Goal: Transaction & Acquisition: Purchase product/service

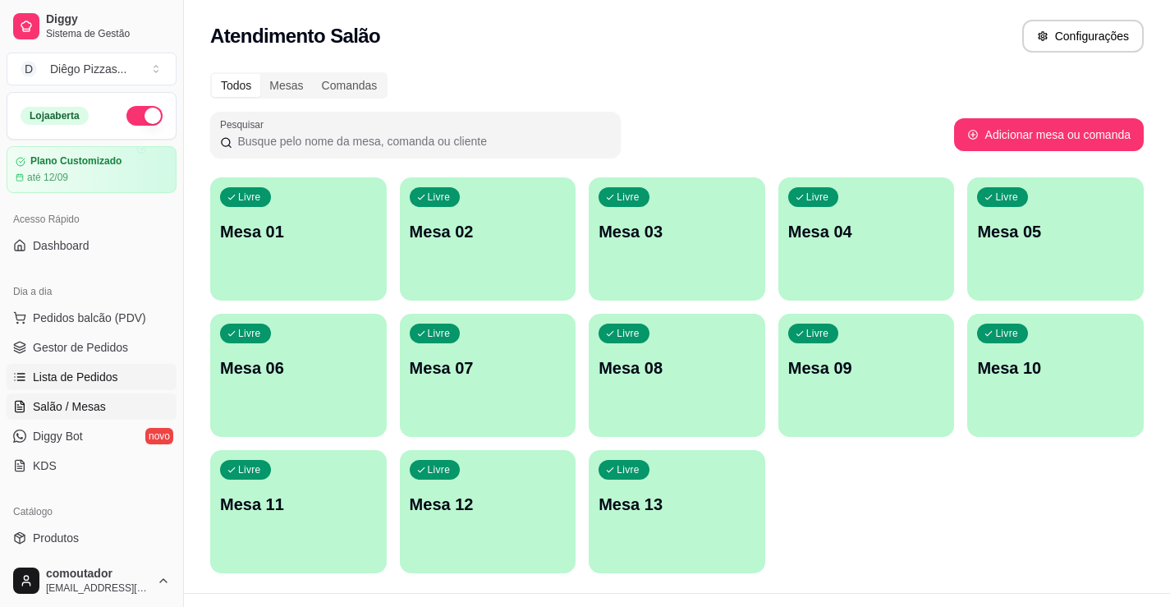
click at [71, 377] on span "Lista de Pedidos" at bounding box center [75, 377] width 85 height 16
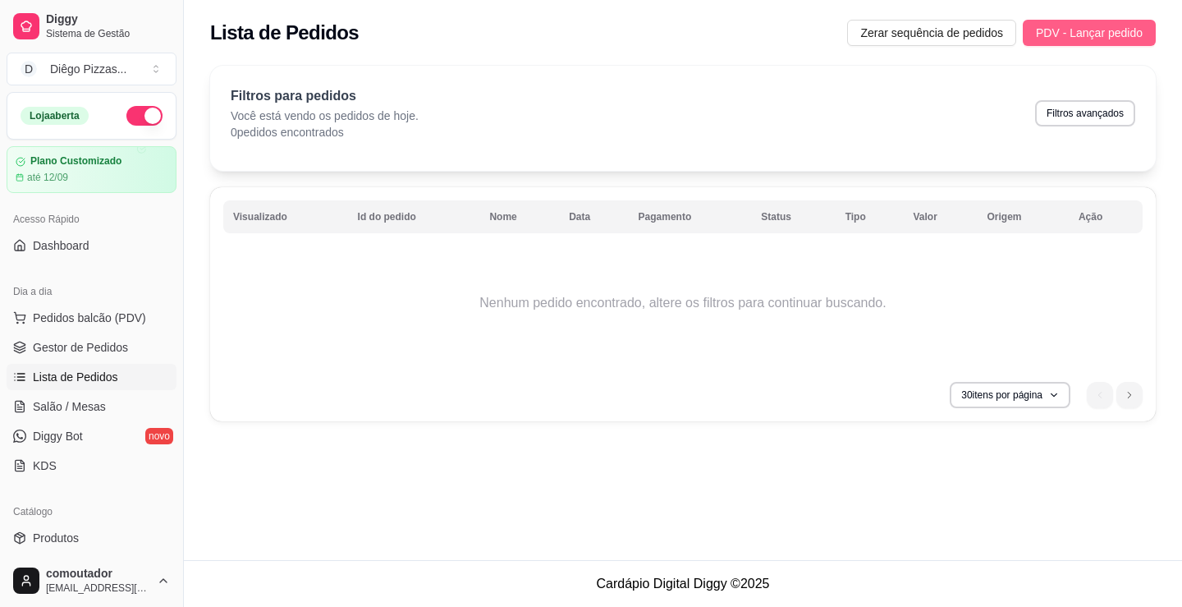
click at [1077, 37] on span "PDV - Lançar pedido" at bounding box center [1089, 33] width 107 height 18
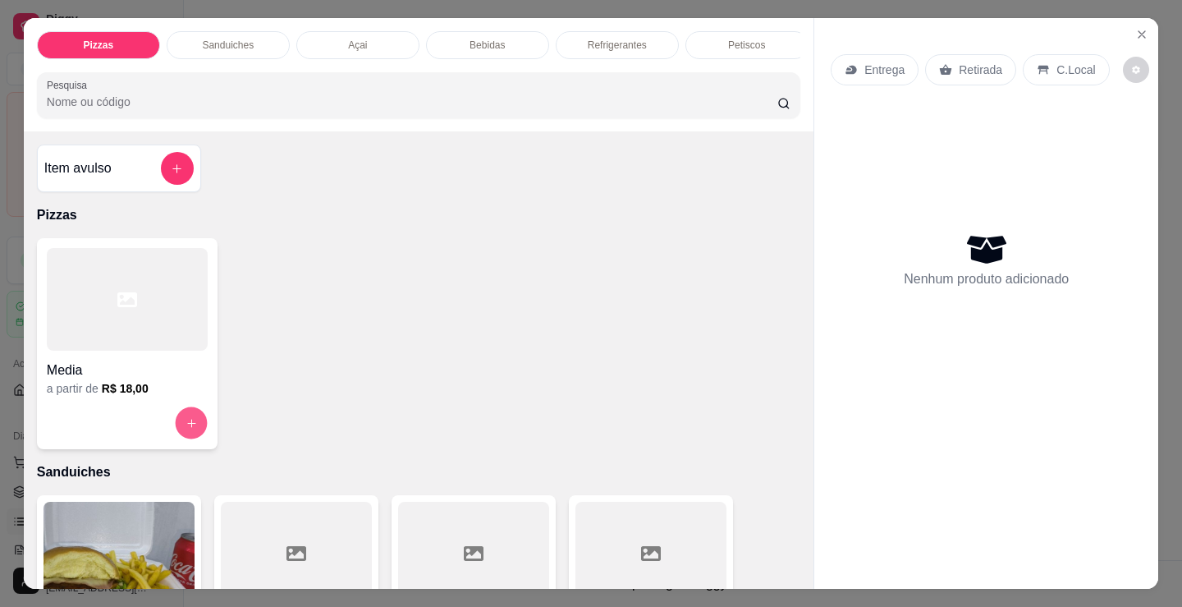
click at [186, 425] on icon "increase-product-quantity" at bounding box center [192, 423] width 12 height 12
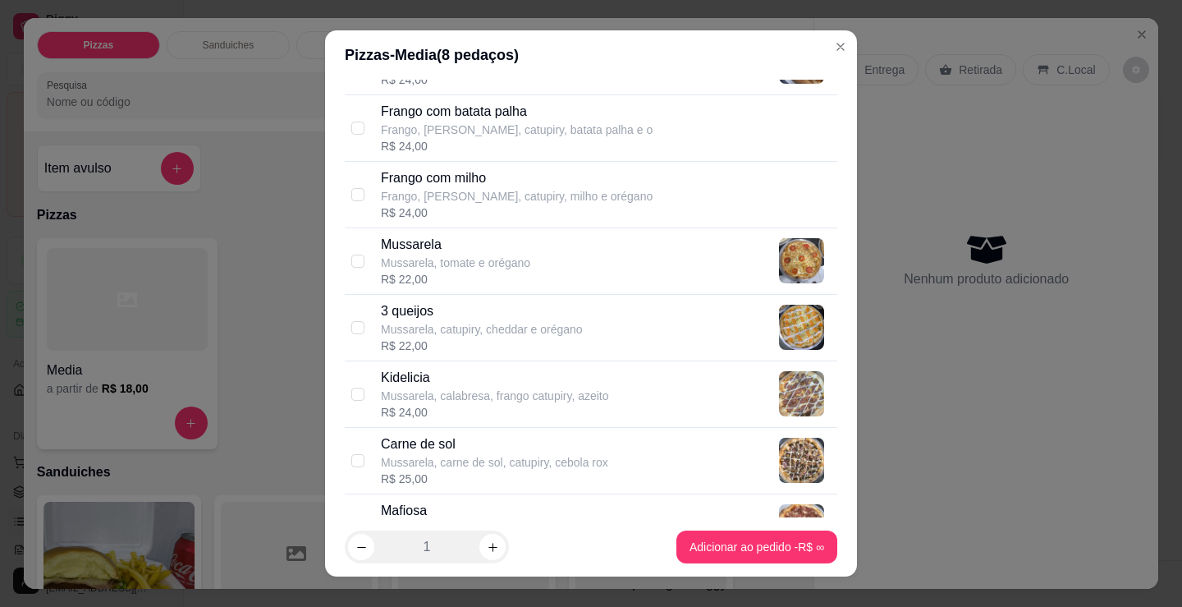
scroll to position [657, 0]
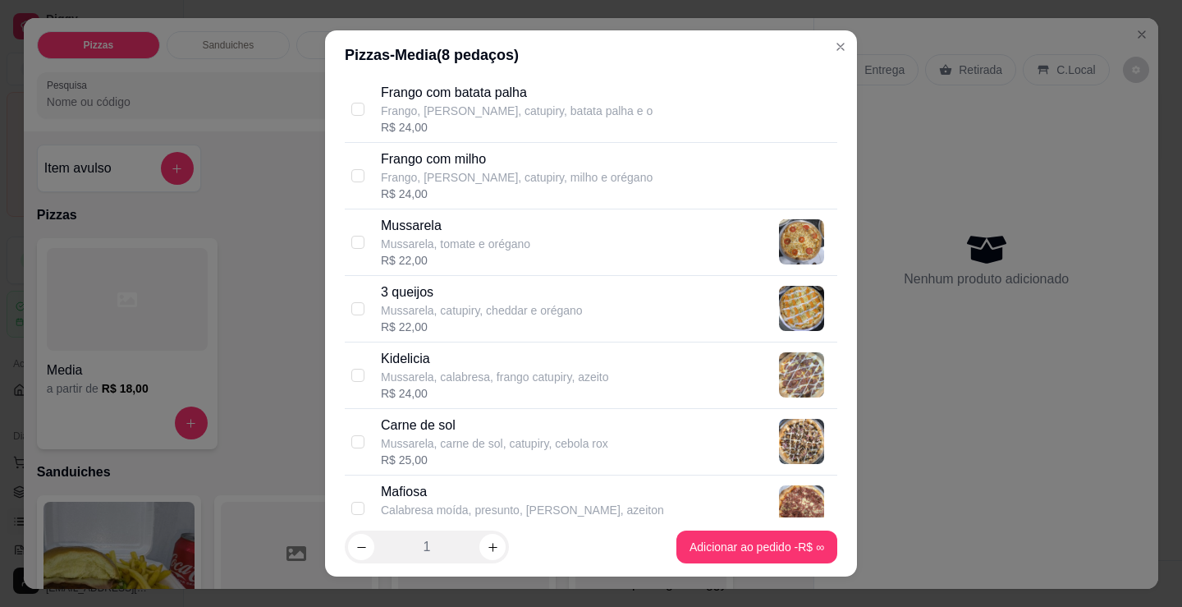
click at [436, 367] on p "Kidelicia" at bounding box center [495, 359] width 228 height 20
checkbox input "true"
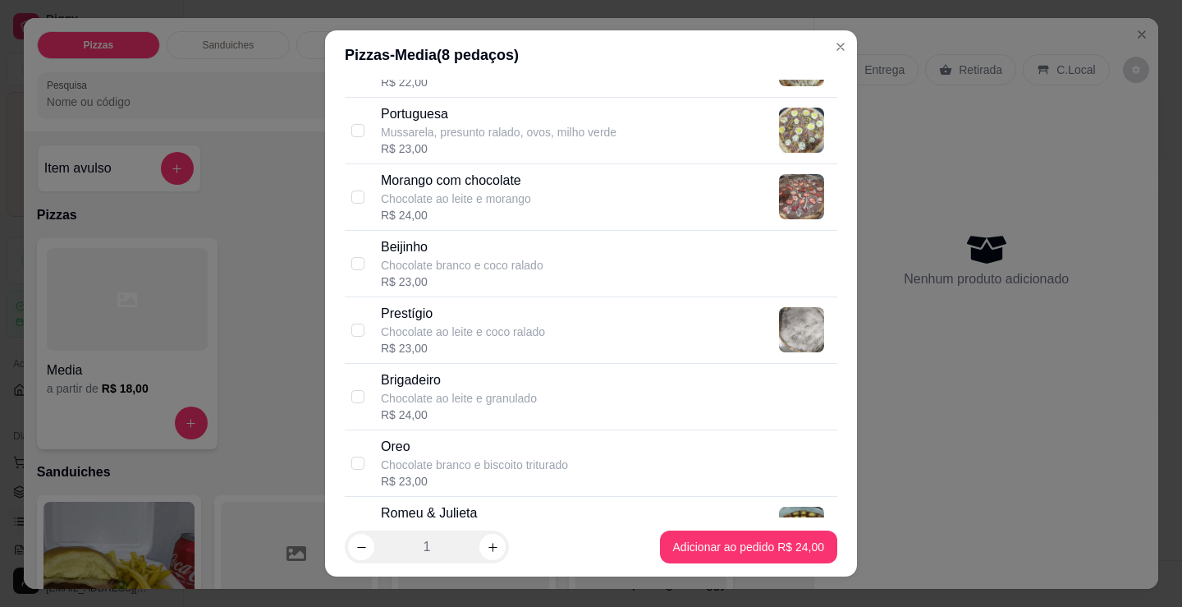
scroll to position [1396, 0]
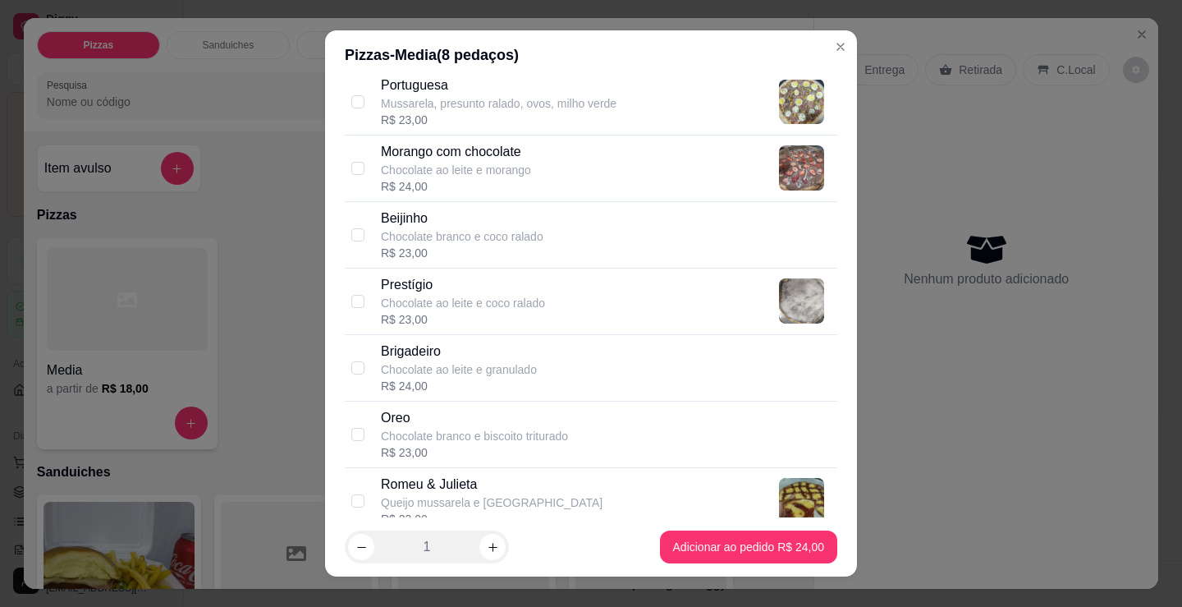
click at [443, 443] on p "Chocolate branco e biscoito triturado" at bounding box center [474, 436] width 187 height 16
checkbox input "true"
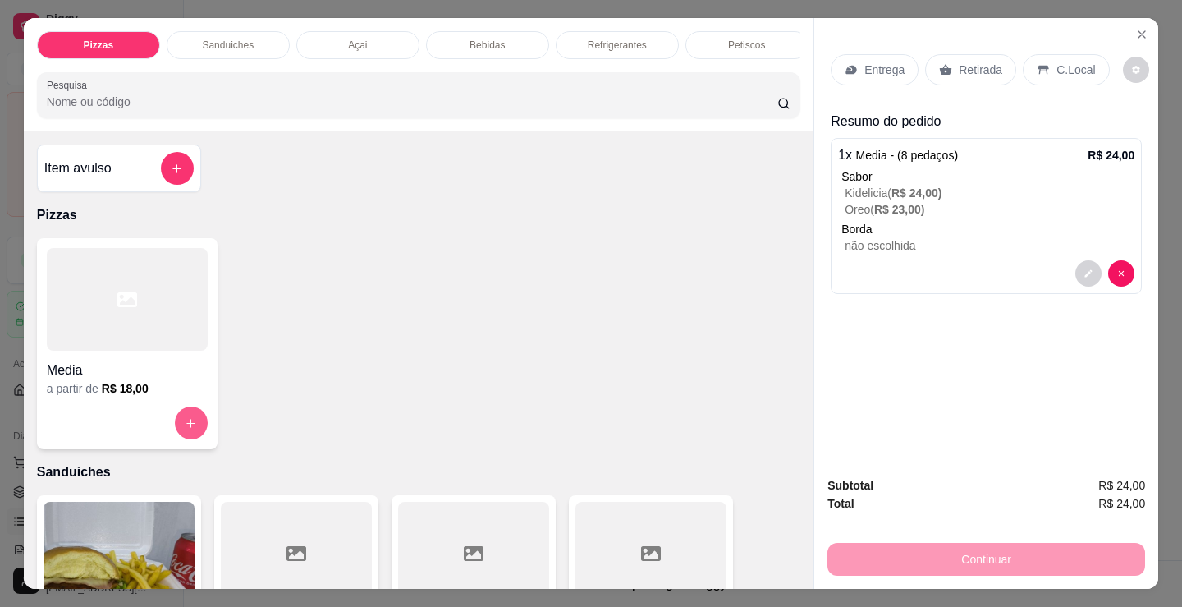
click at [195, 423] on button "increase-product-quantity" at bounding box center [191, 422] width 33 height 33
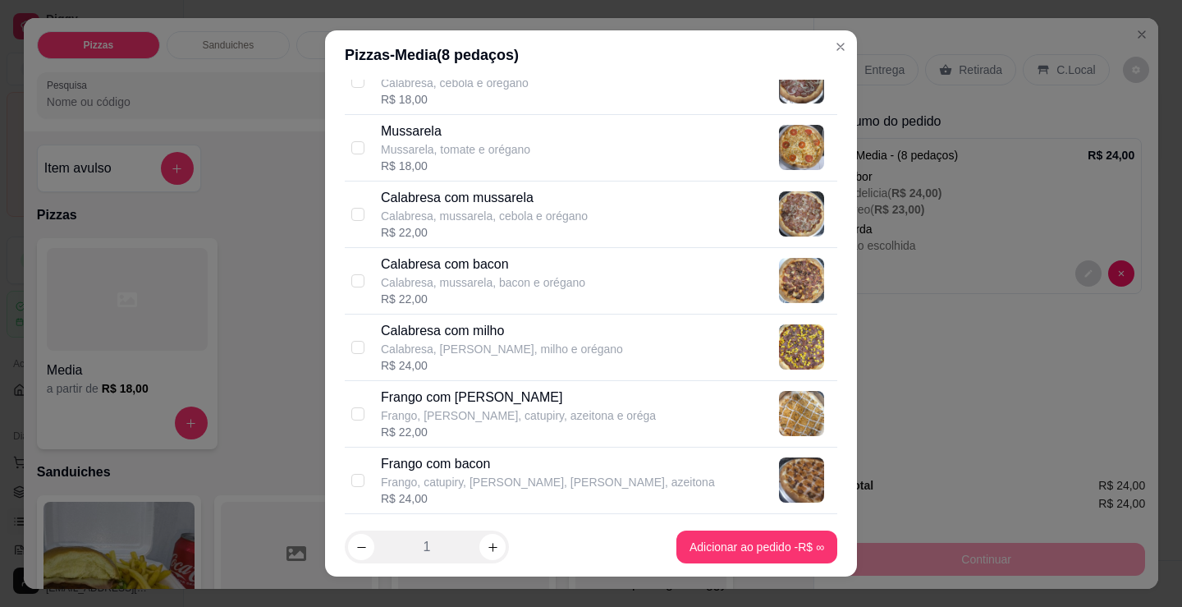
scroll to position [328, 0]
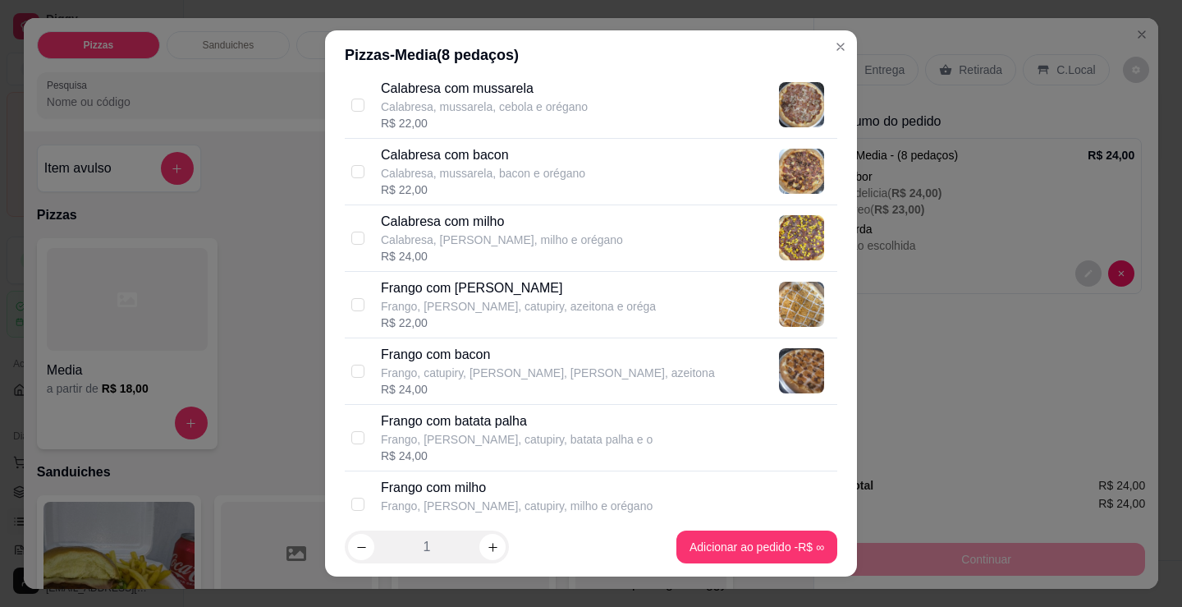
click at [451, 310] on p "Frango, [PERSON_NAME], catupiry, azeitona e oréga" at bounding box center [518, 306] width 275 height 16
checkbox input "true"
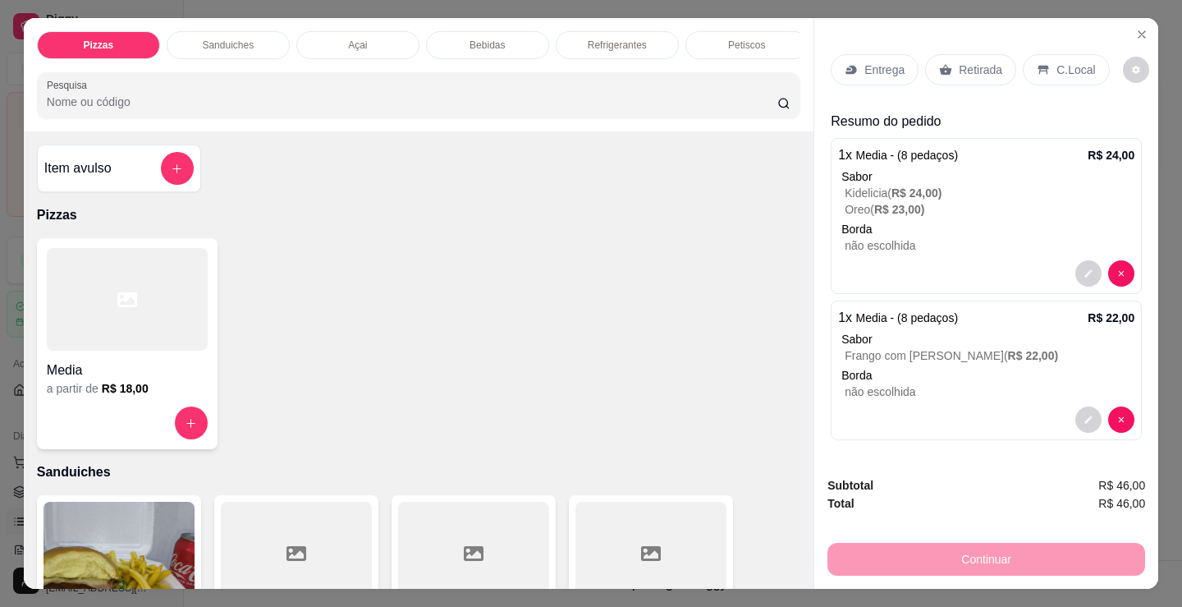
click at [969, 54] on div "Retirada" at bounding box center [970, 69] width 91 height 31
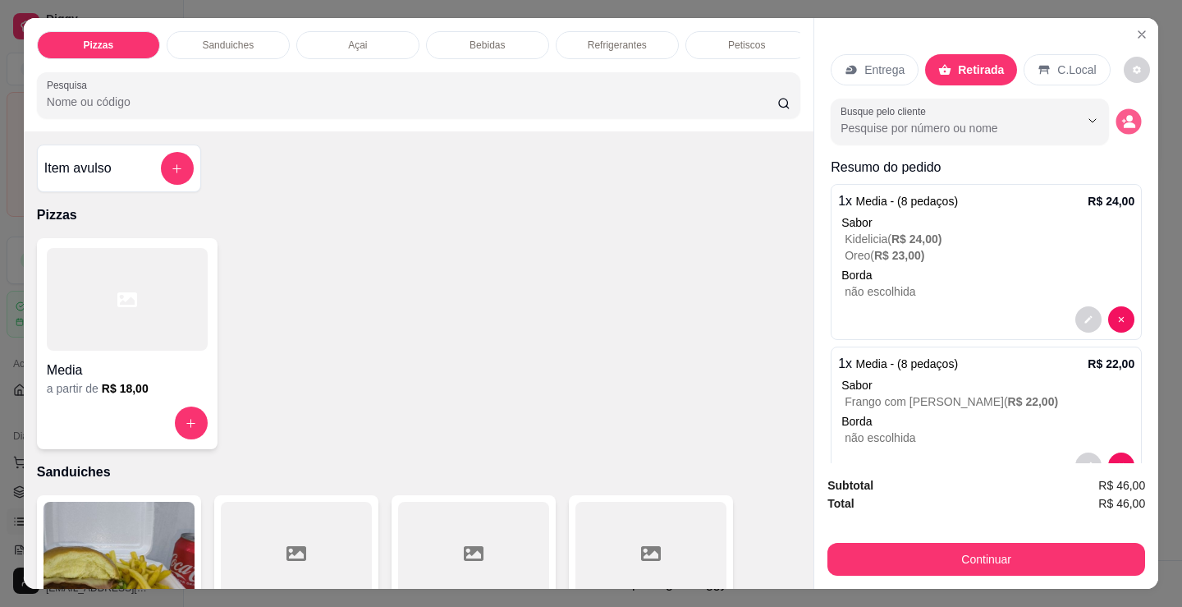
click at [1117, 126] on button "decrease-product-quantity" at bounding box center [1129, 121] width 25 height 25
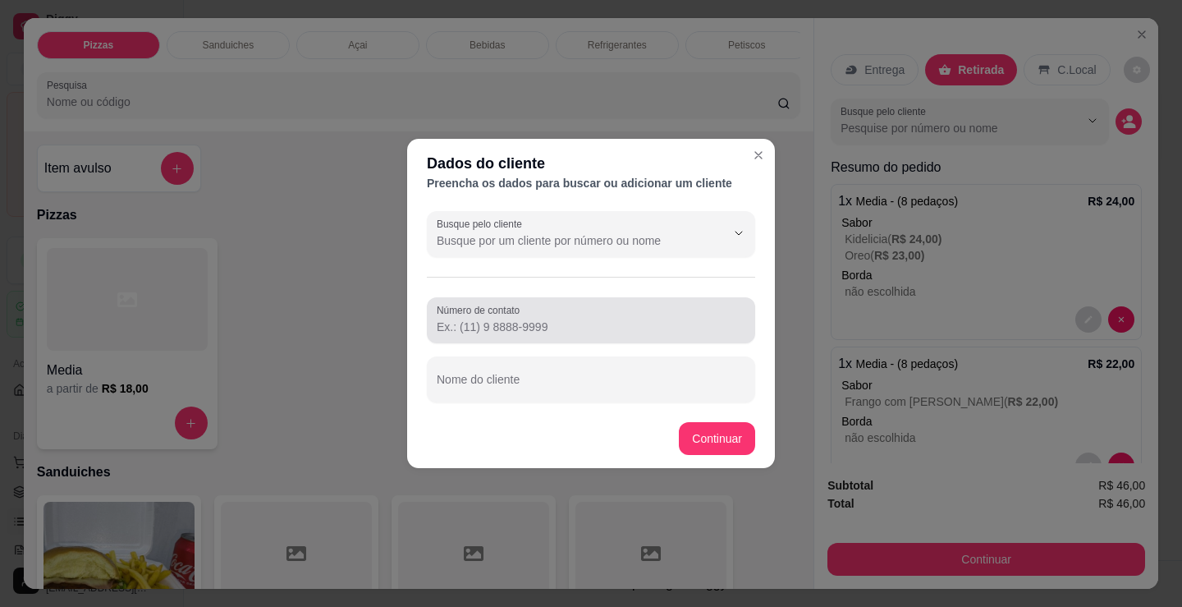
click at [544, 324] on input "Número de contato" at bounding box center [591, 327] width 309 height 16
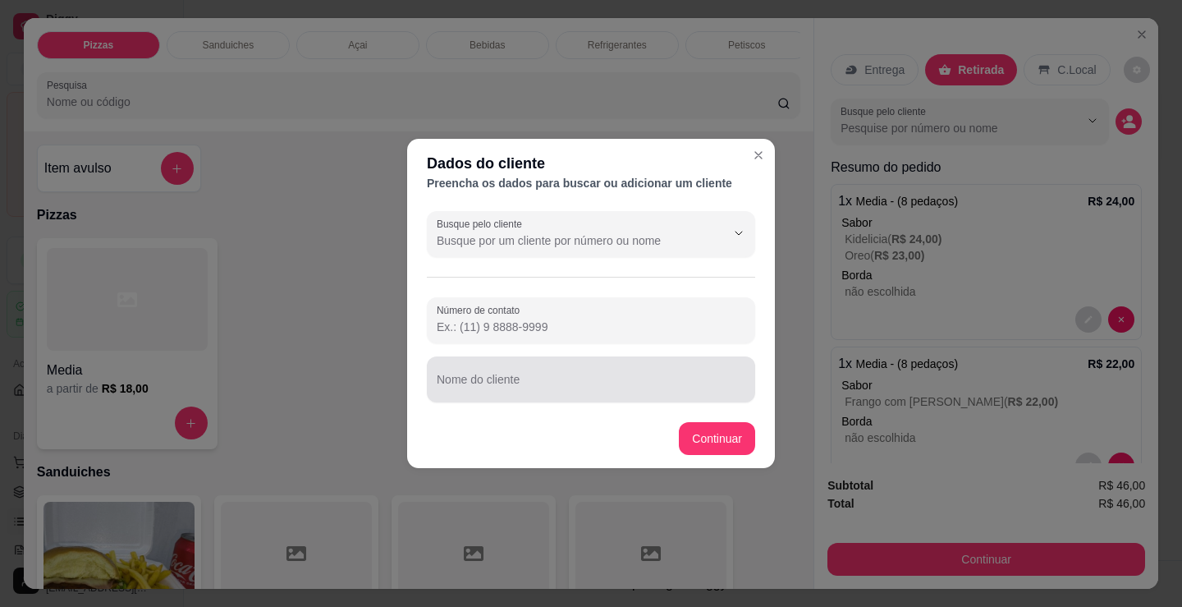
click at [537, 391] on input "Nome do cliente" at bounding box center [591, 386] width 309 height 16
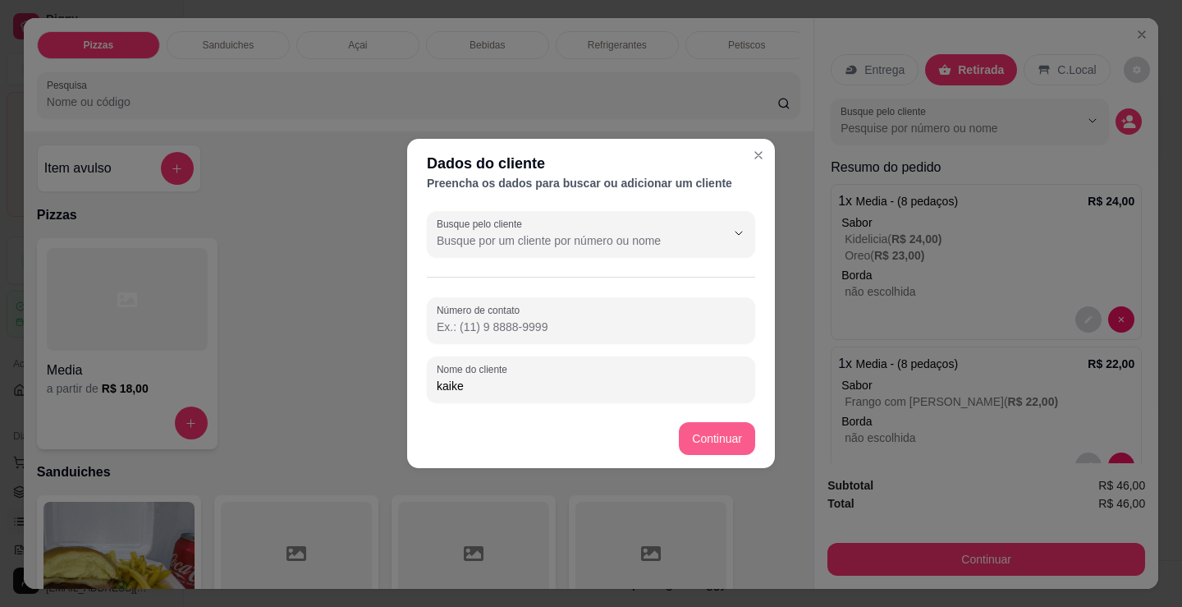
type input "kaike"
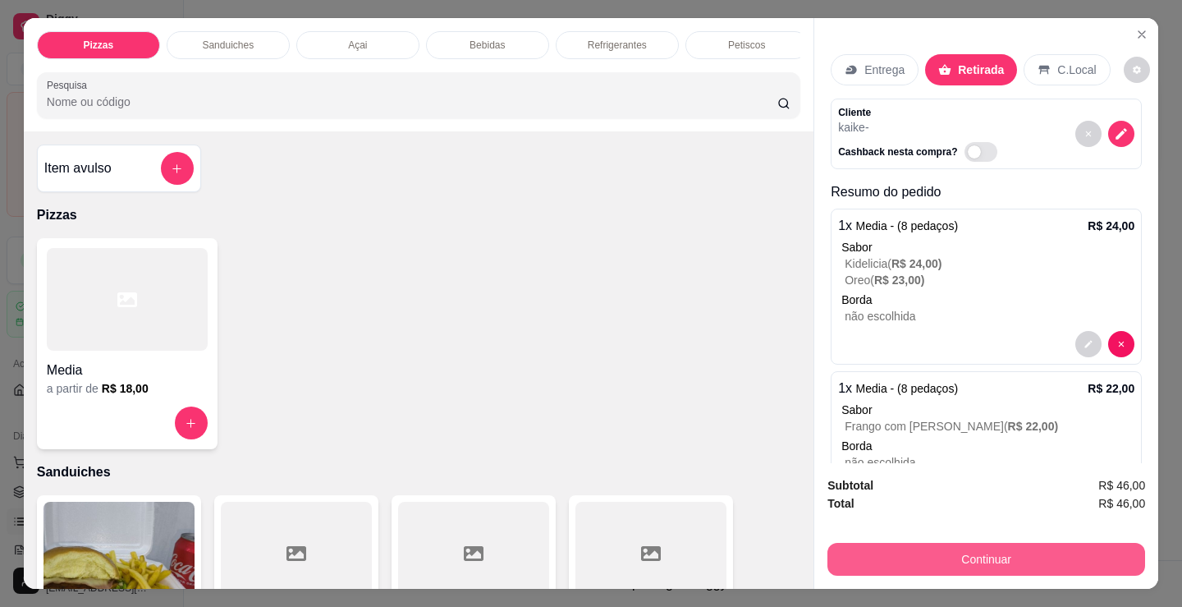
click at [923, 539] on div "Continuar" at bounding box center [987, 557] width 318 height 37
click at [925, 551] on button "Continuar" at bounding box center [987, 559] width 318 height 33
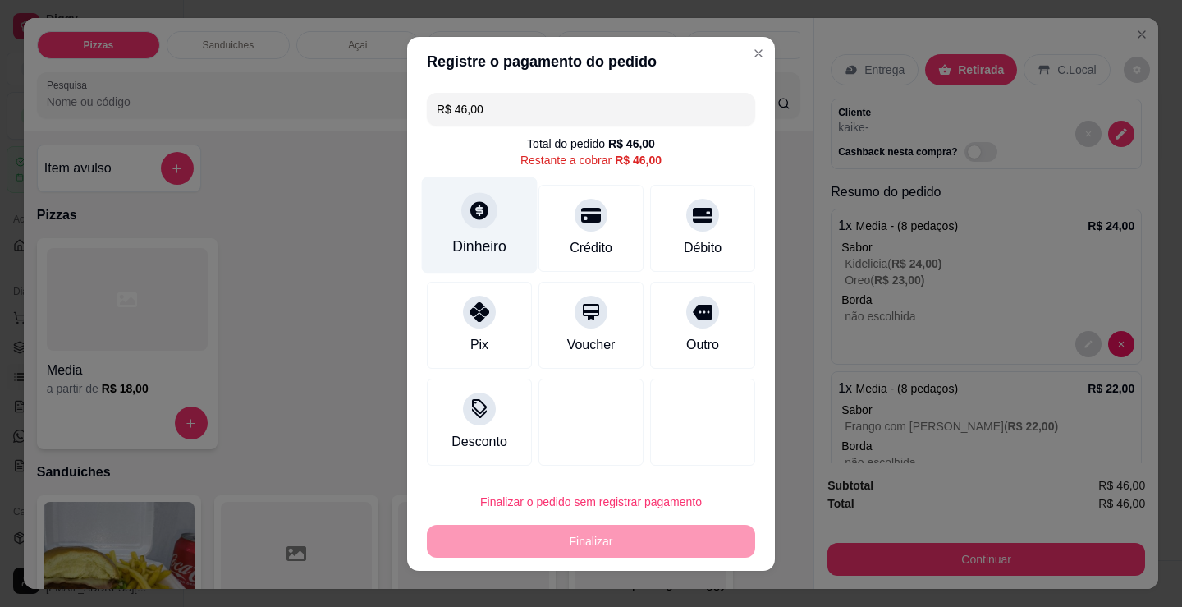
click at [476, 221] on icon at bounding box center [479, 210] width 21 height 21
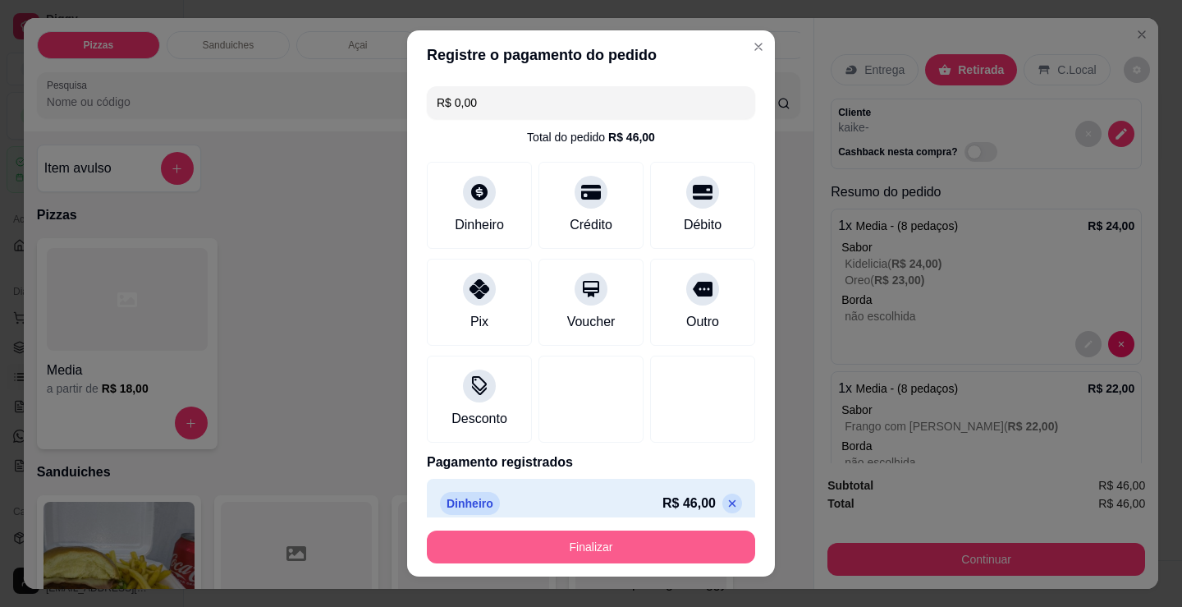
click at [612, 545] on button "Finalizar" at bounding box center [591, 546] width 328 height 33
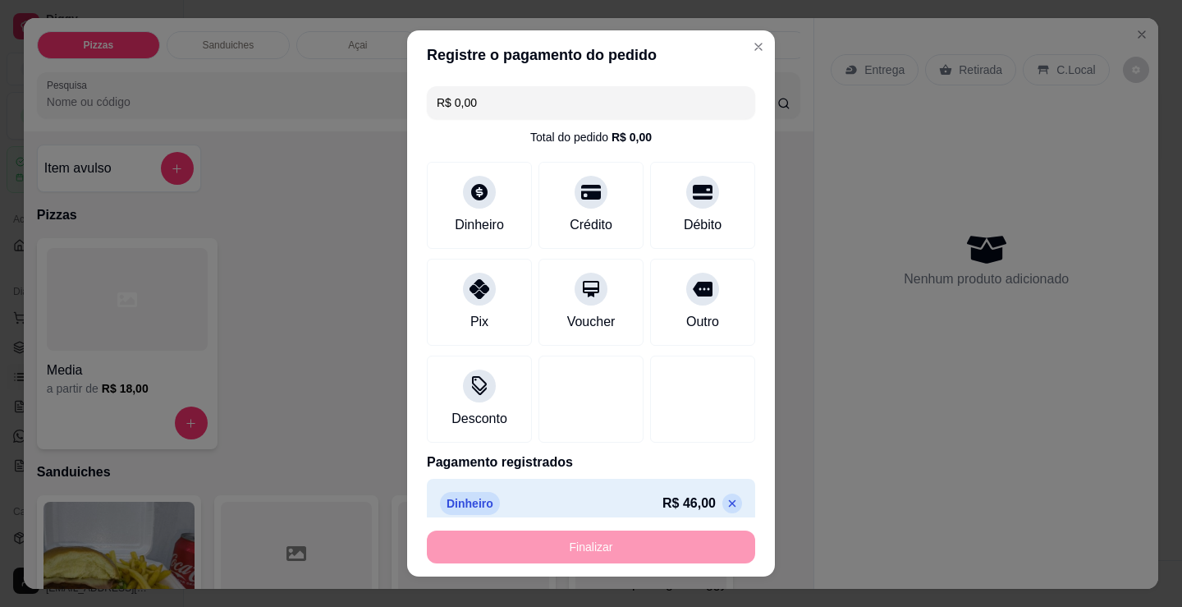
type input "-R$ 46,00"
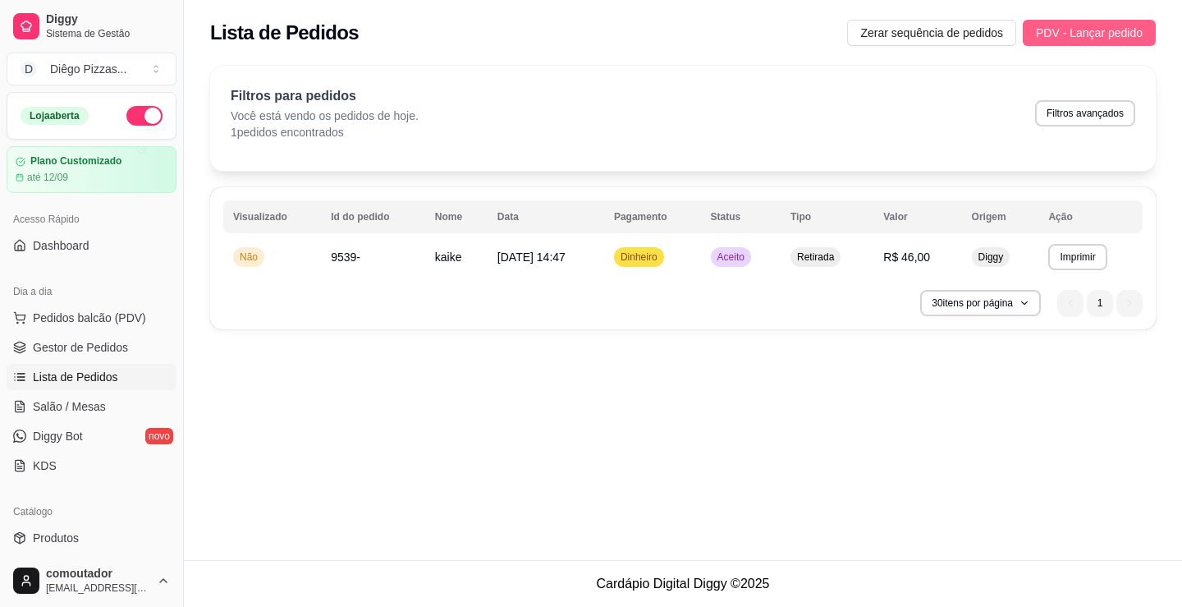
click at [1107, 37] on span "PDV - Lançar pedido" at bounding box center [1089, 33] width 107 height 18
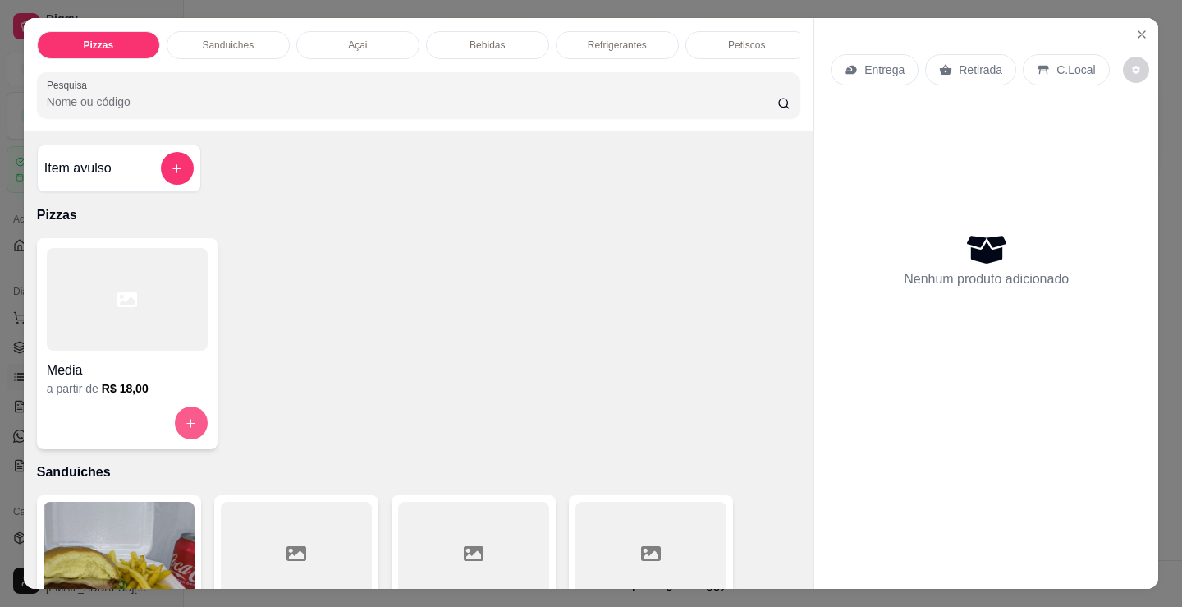
click at [189, 427] on icon "increase-product-quantity" at bounding box center [191, 423] width 12 height 12
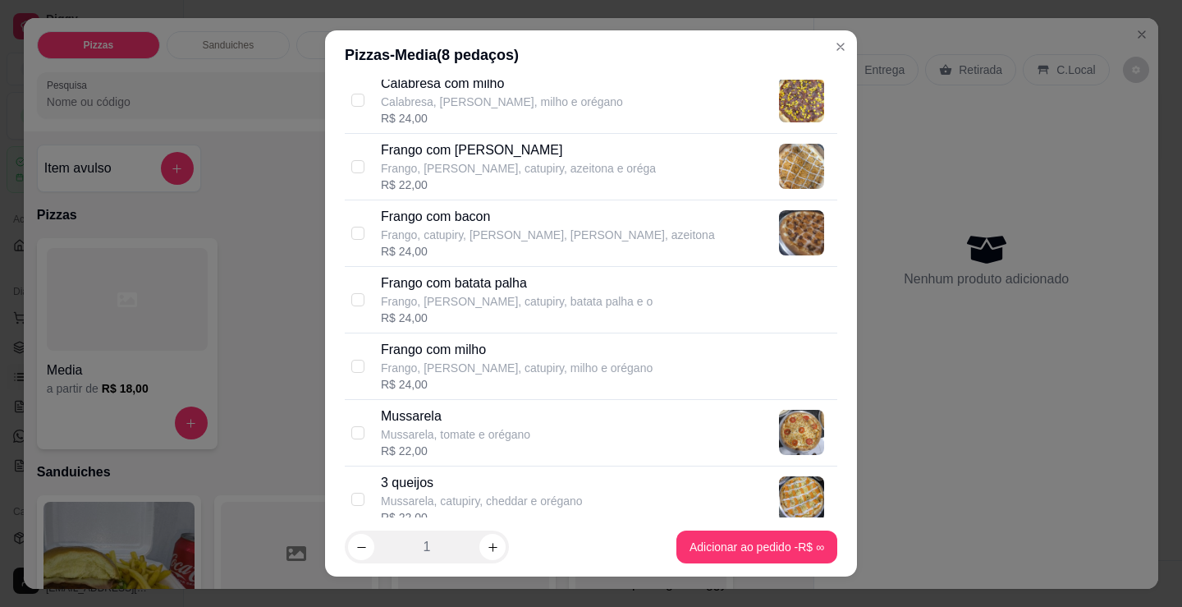
scroll to position [493, 0]
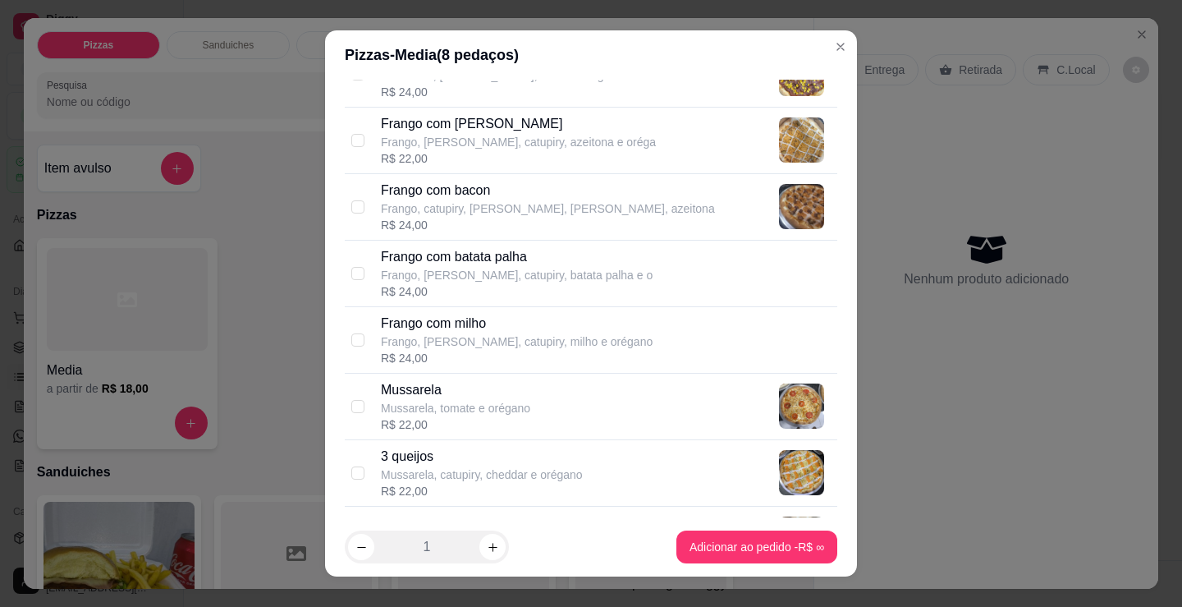
click at [397, 401] on p "Mussarela, tomate e orégano" at bounding box center [455, 408] width 149 height 16
click at [351, 406] on input "checkbox" at bounding box center [357, 406] width 13 height 13
checkbox input "false"
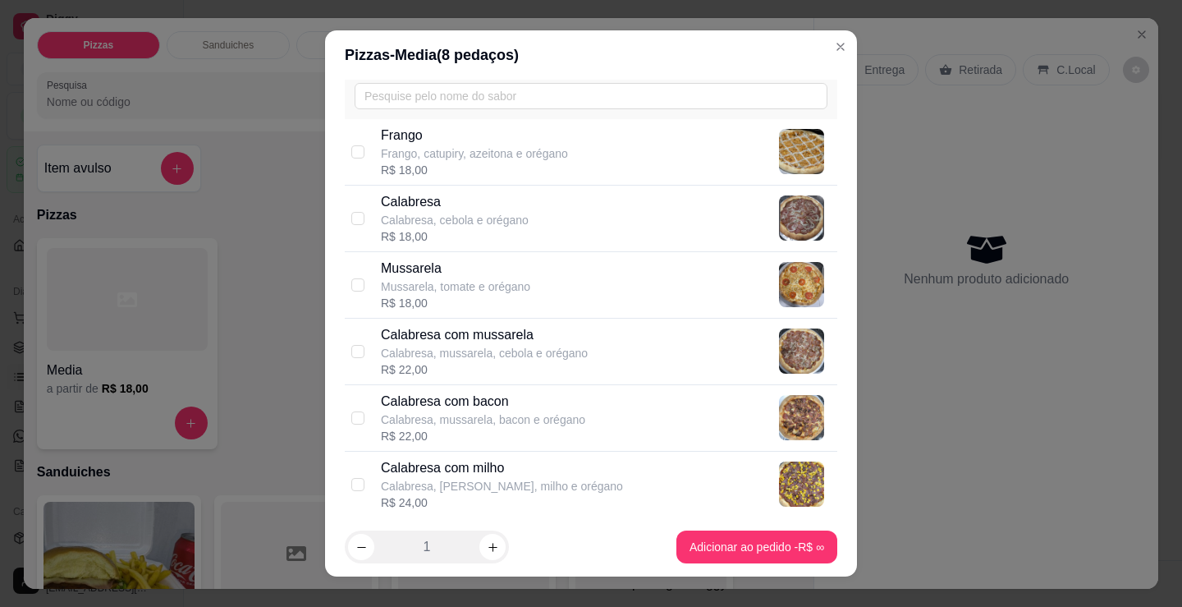
scroll to position [0, 0]
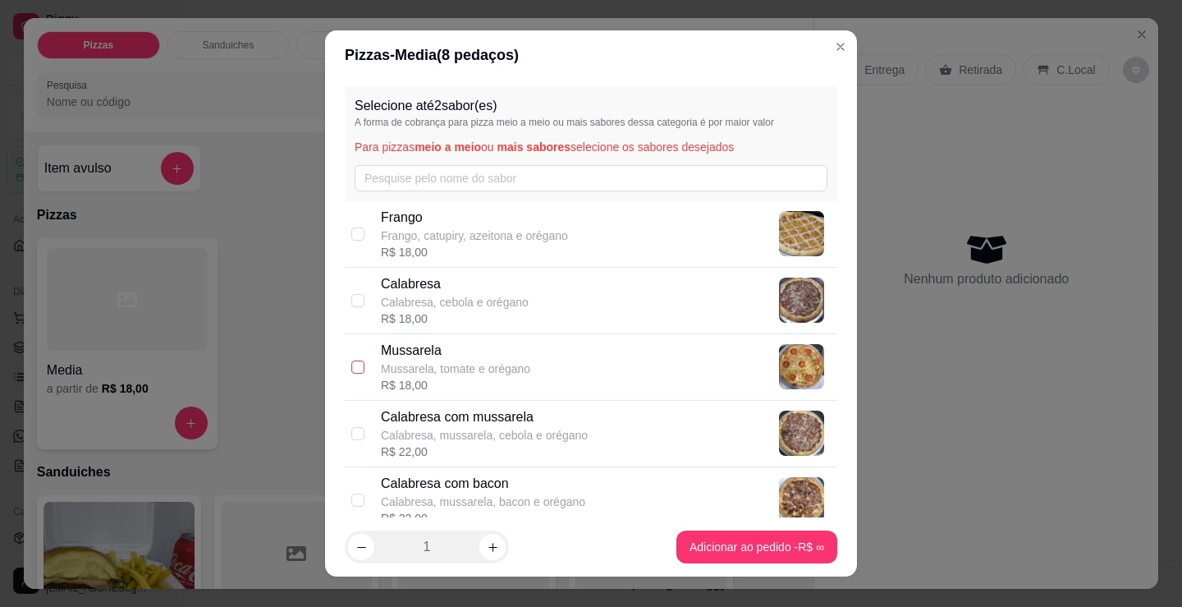
click at [357, 369] on input "checkbox" at bounding box center [357, 366] width 13 height 13
checkbox input "true"
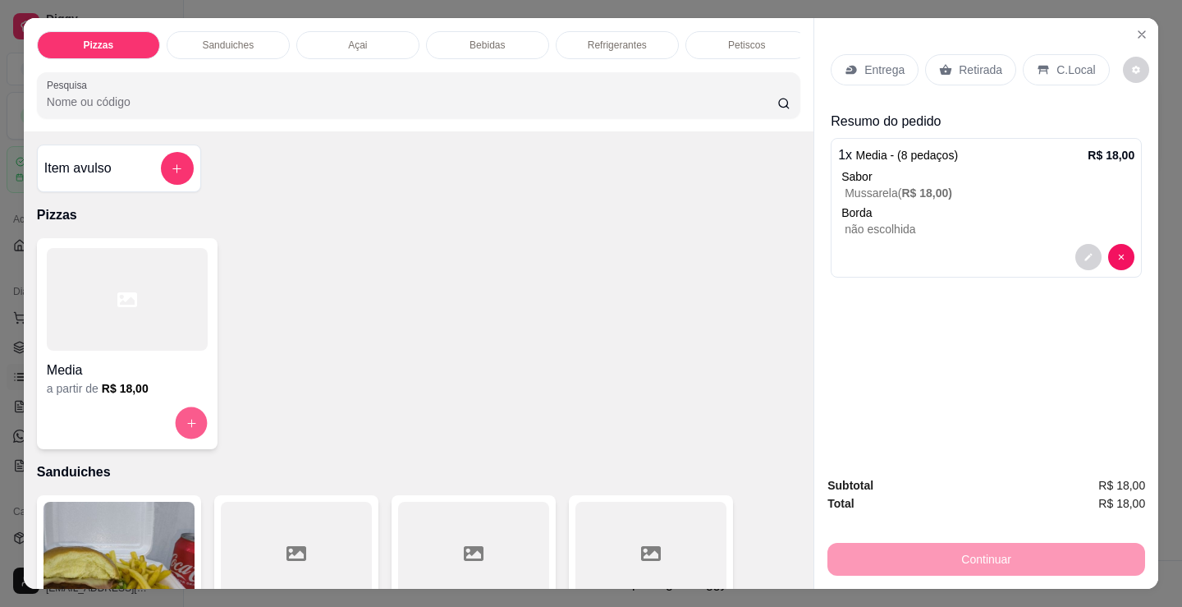
click at [195, 427] on button "increase-product-quantity" at bounding box center [191, 423] width 32 height 32
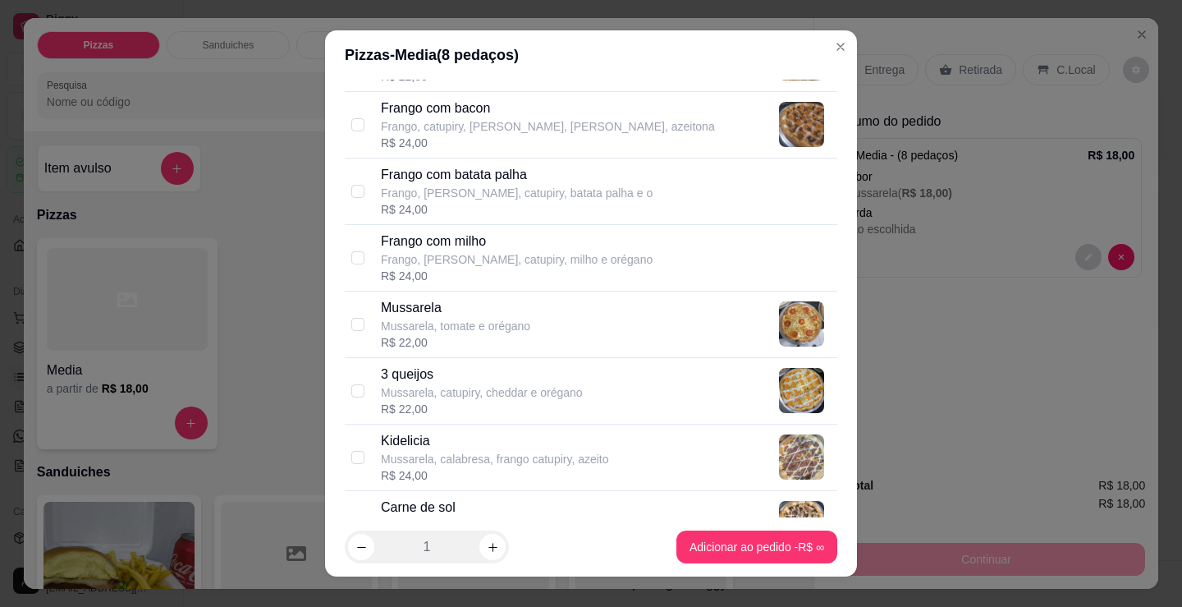
scroll to position [657, 0]
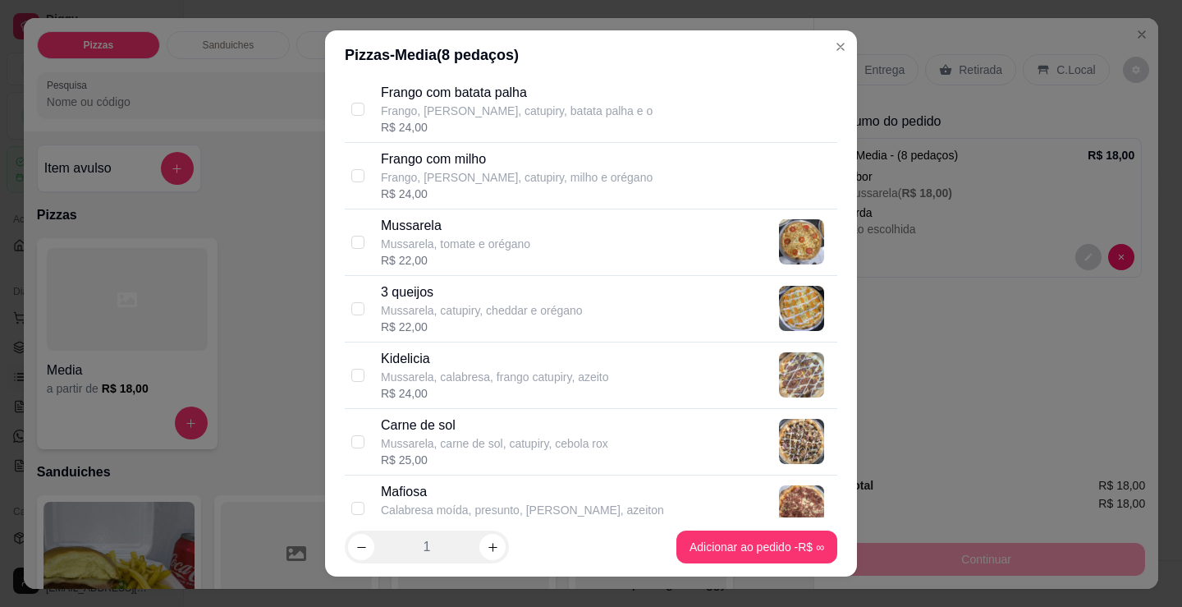
click at [466, 424] on p "Carne de sol" at bounding box center [494, 425] width 227 height 20
checkbox input "true"
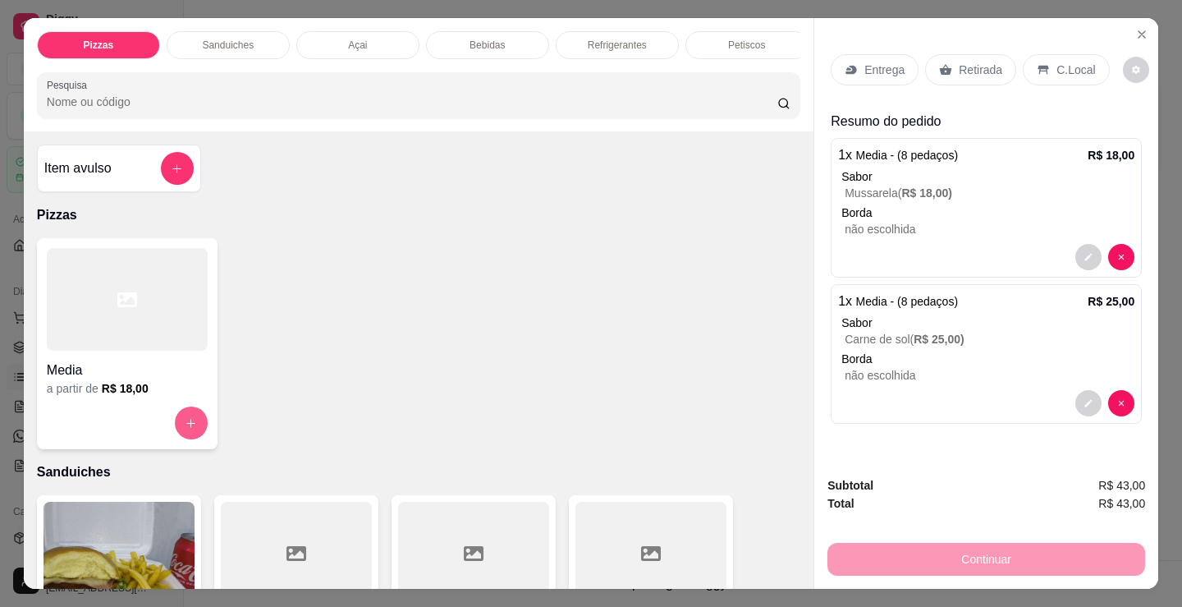
click at [185, 428] on icon "increase-product-quantity" at bounding box center [191, 423] width 12 height 12
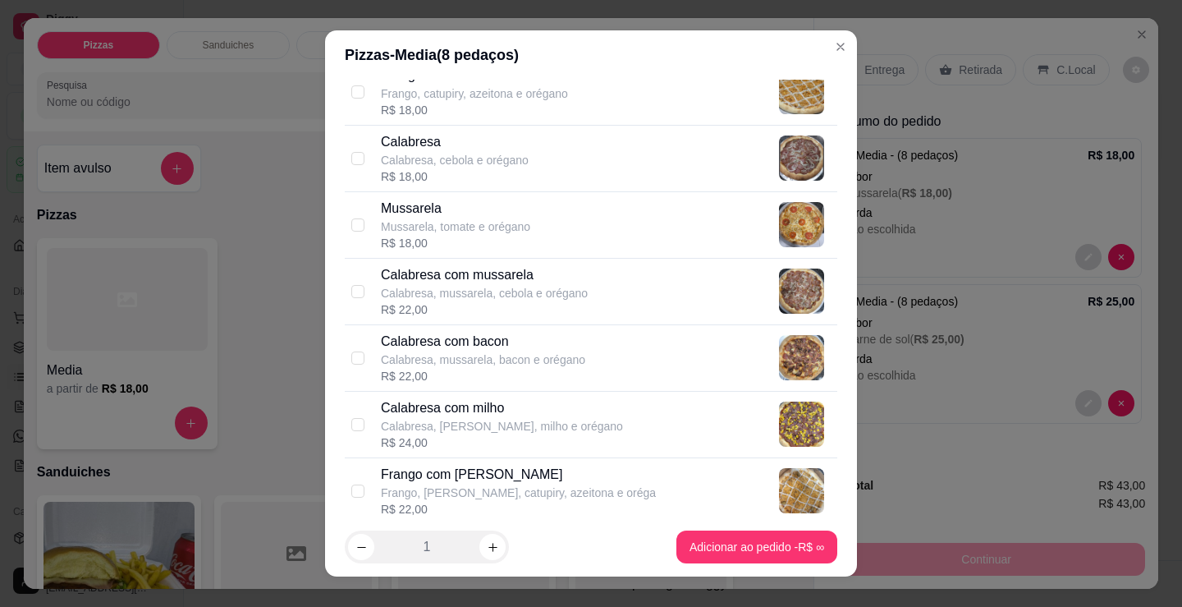
scroll to position [164, 0]
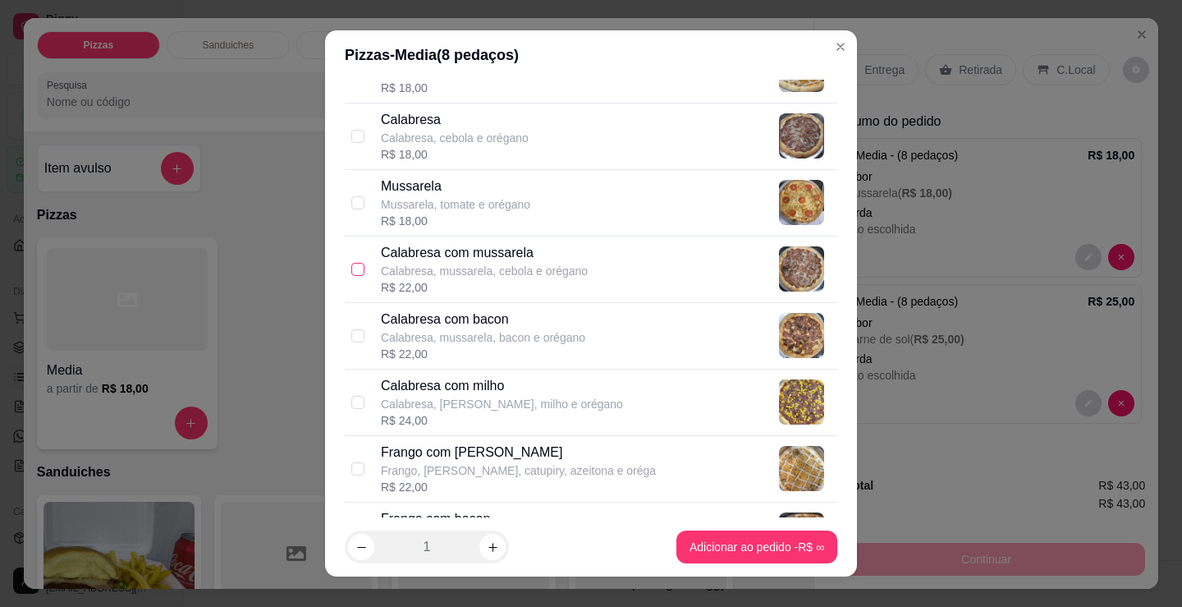
drag, startPoint x: 362, startPoint y: 262, endPoint x: 347, endPoint y: 262, distance: 15.6
click at [355, 262] on div "Calabresa com mussarela Calabresa, mussarela, cebola e orégano R$ 22,00" at bounding box center [591, 269] width 493 height 67
checkbox input "true"
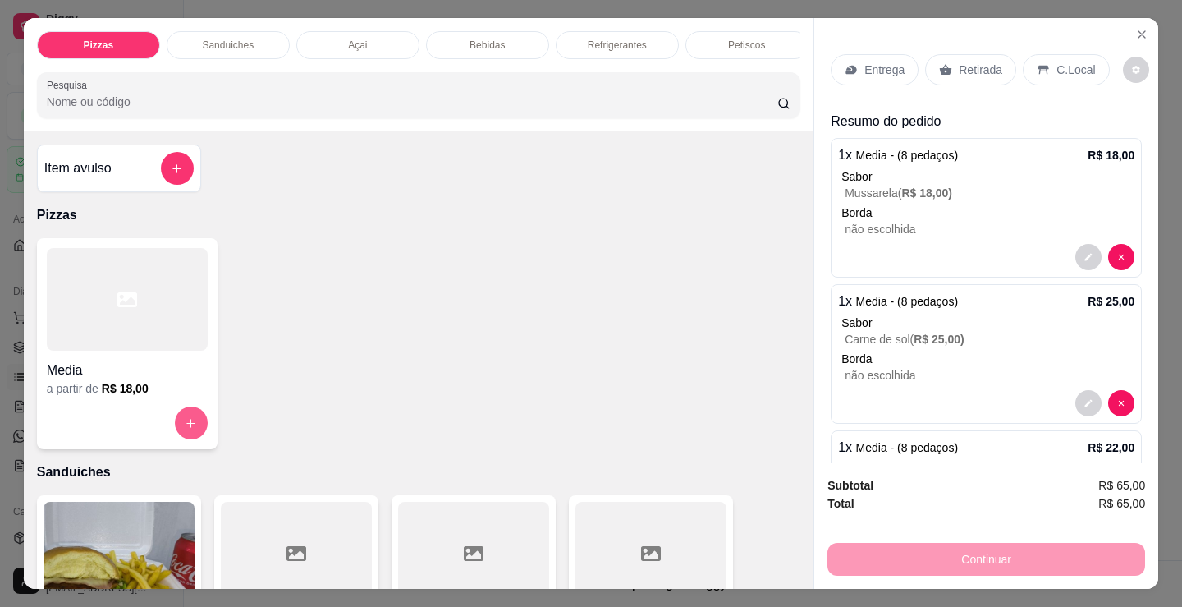
click at [187, 428] on icon "increase-product-quantity" at bounding box center [191, 423] width 9 height 9
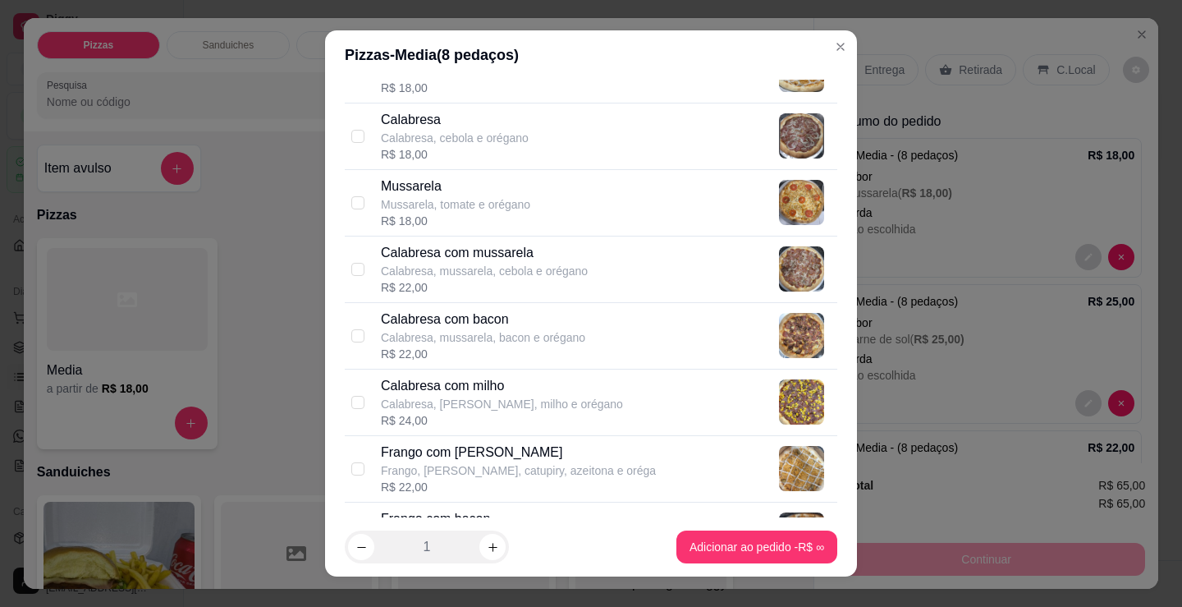
scroll to position [246, 0]
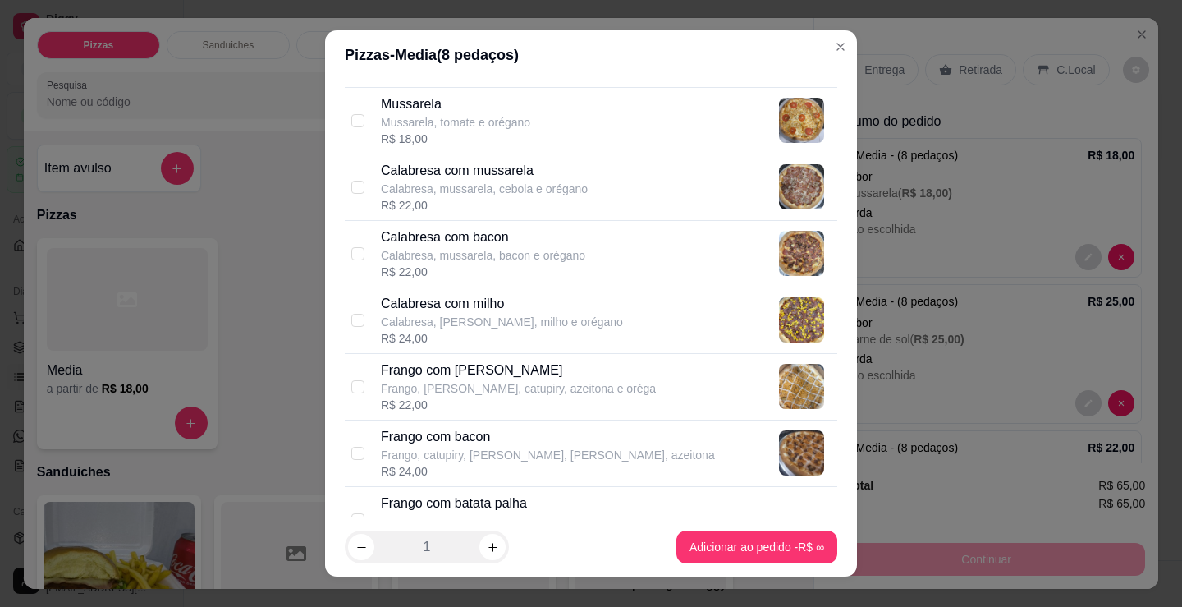
click at [361, 390] on div "Frango com [PERSON_NAME], [PERSON_NAME], catupiry, azeitona e oréga R$ 22,00" at bounding box center [591, 387] width 493 height 67
checkbox input "true"
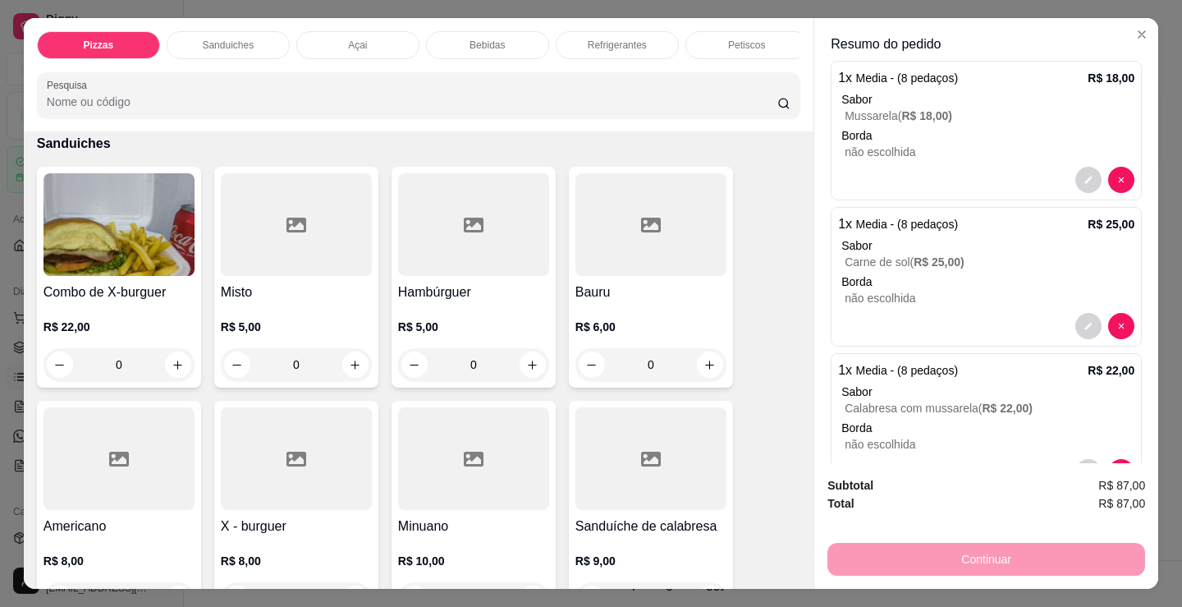
scroll to position [0, 0]
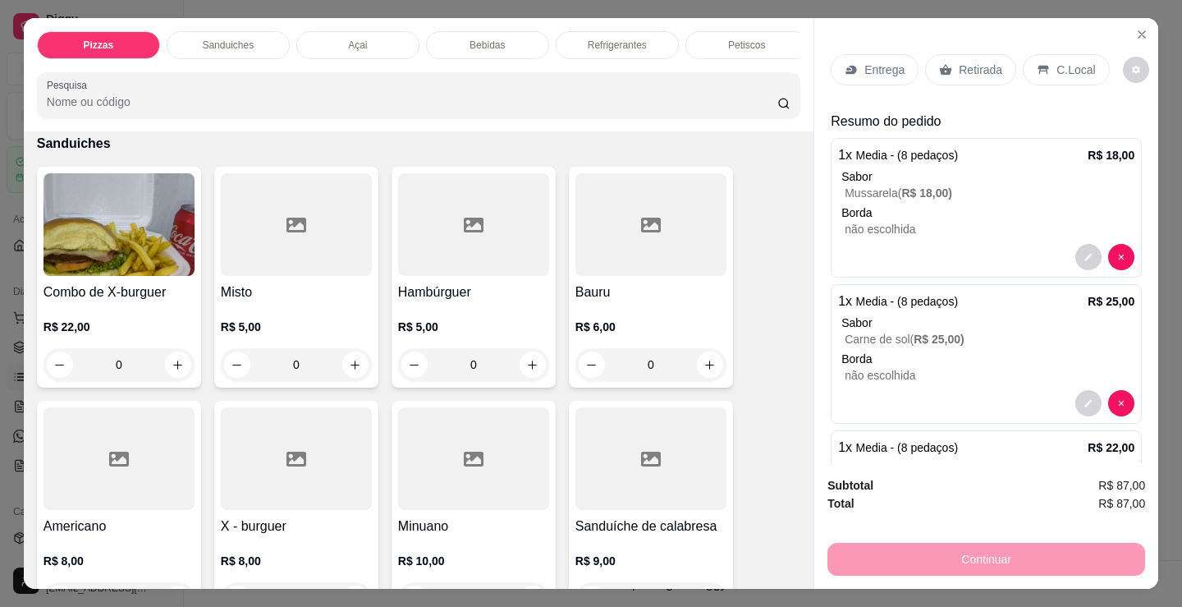
click at [962, 62] on p "Retirada" at bounding box center [981, 70] width 44 height 16
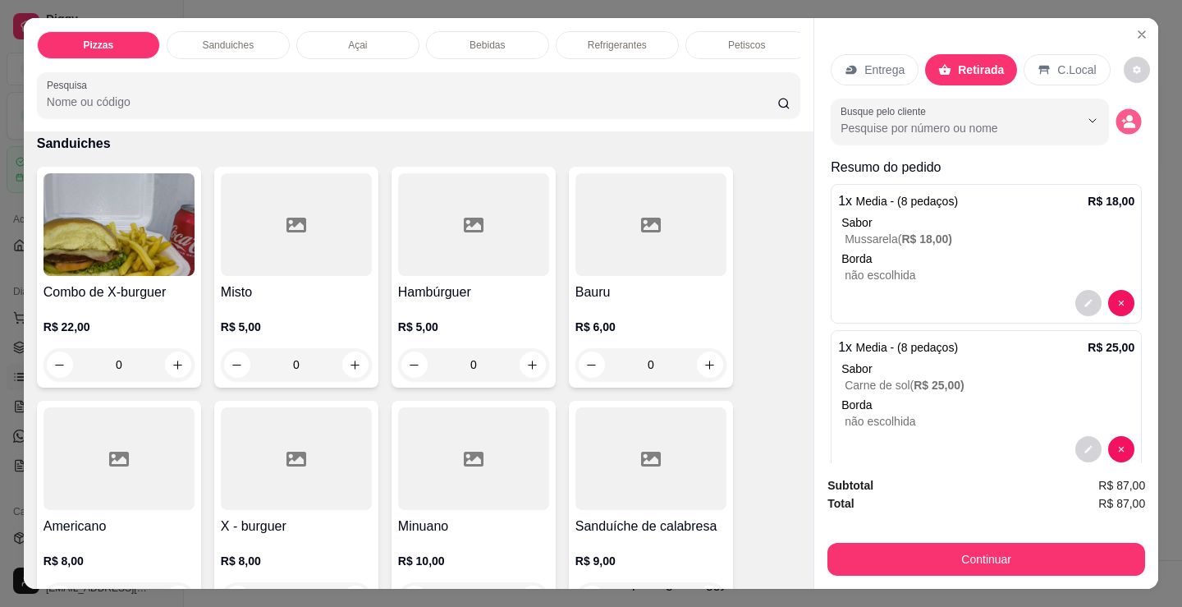
click at [1124, 122] on icon "decrease-product-quantity" at bounding box center [1129, 125] width 11 height 6
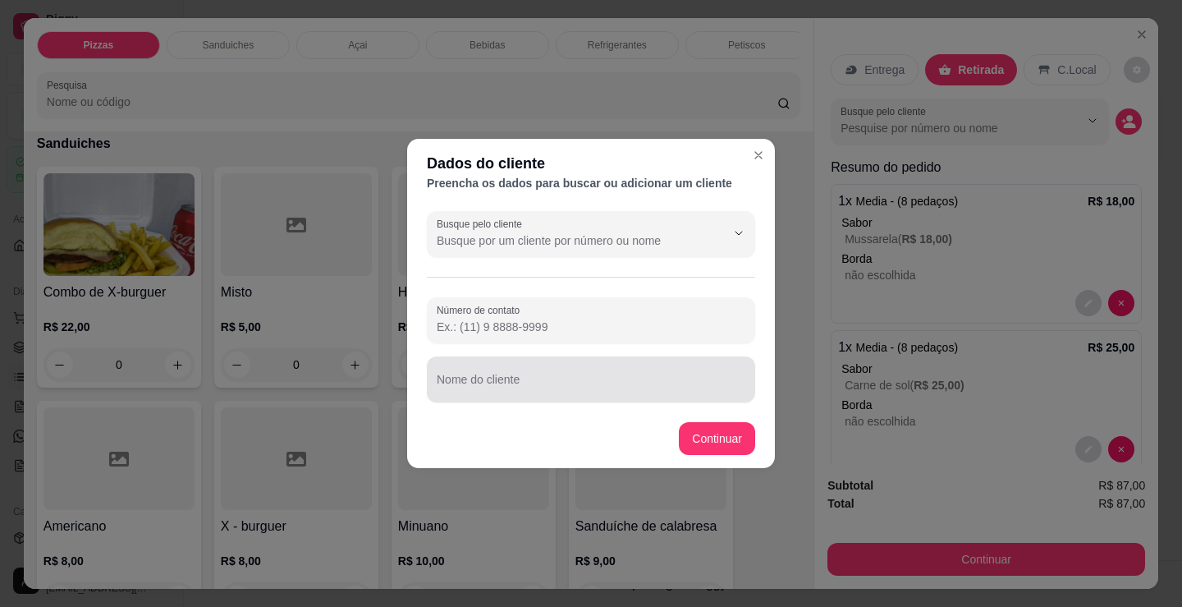
click at [503, 370] on div at bounding box center [591, 379] width 309 height 33
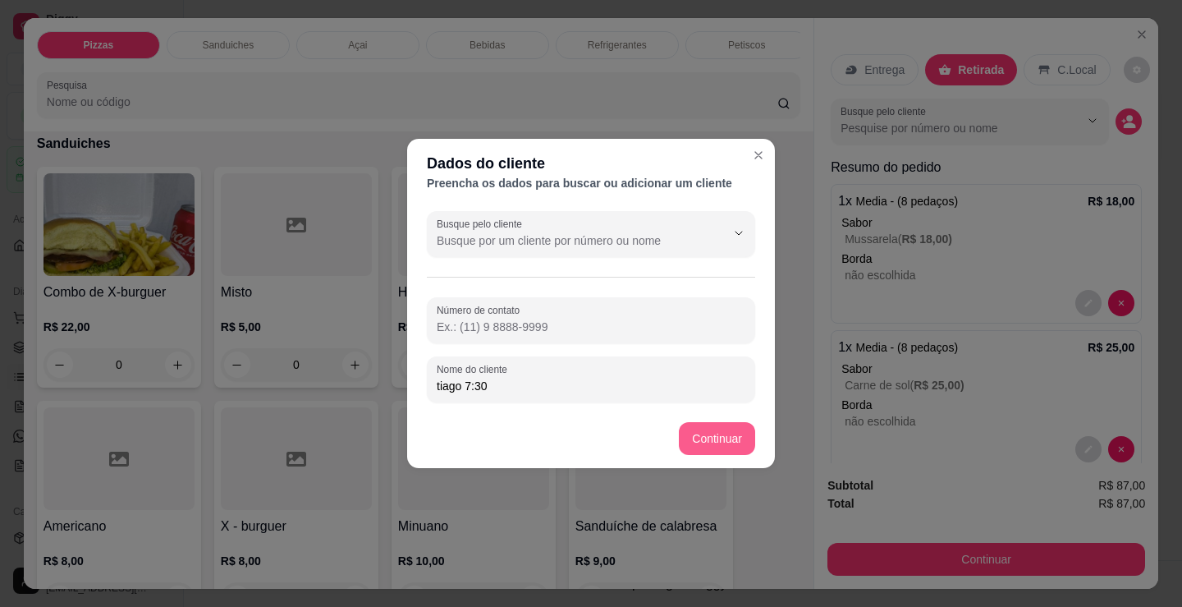
type input "tiago 7:30"
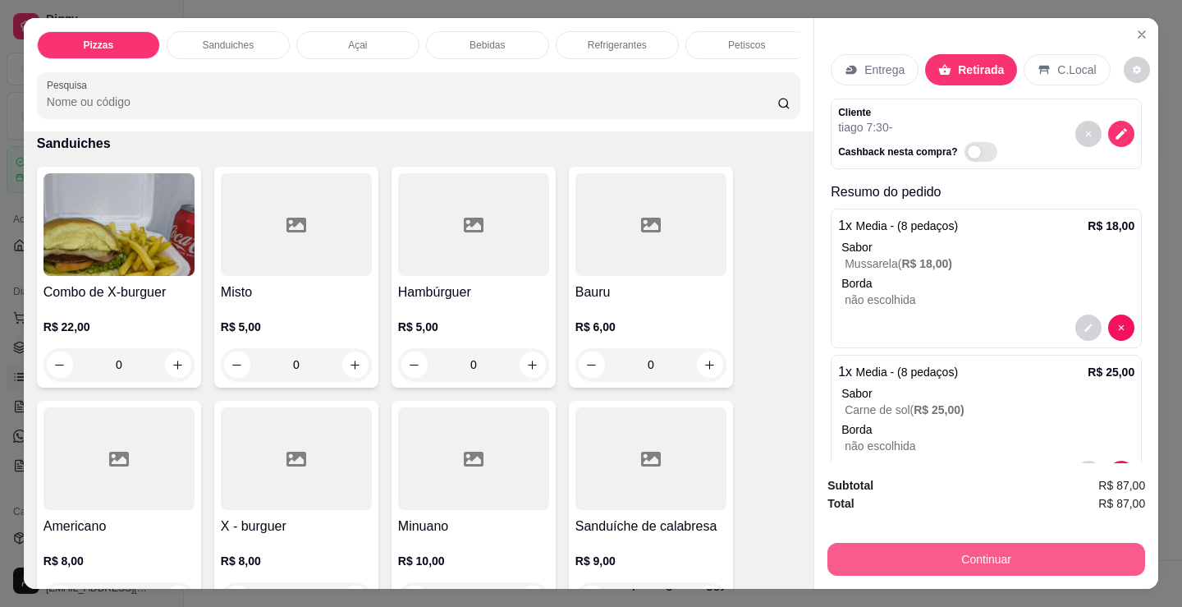
click at [852, 547] on button "Continuar" at bounding box center [987, 559] width 318 height 33
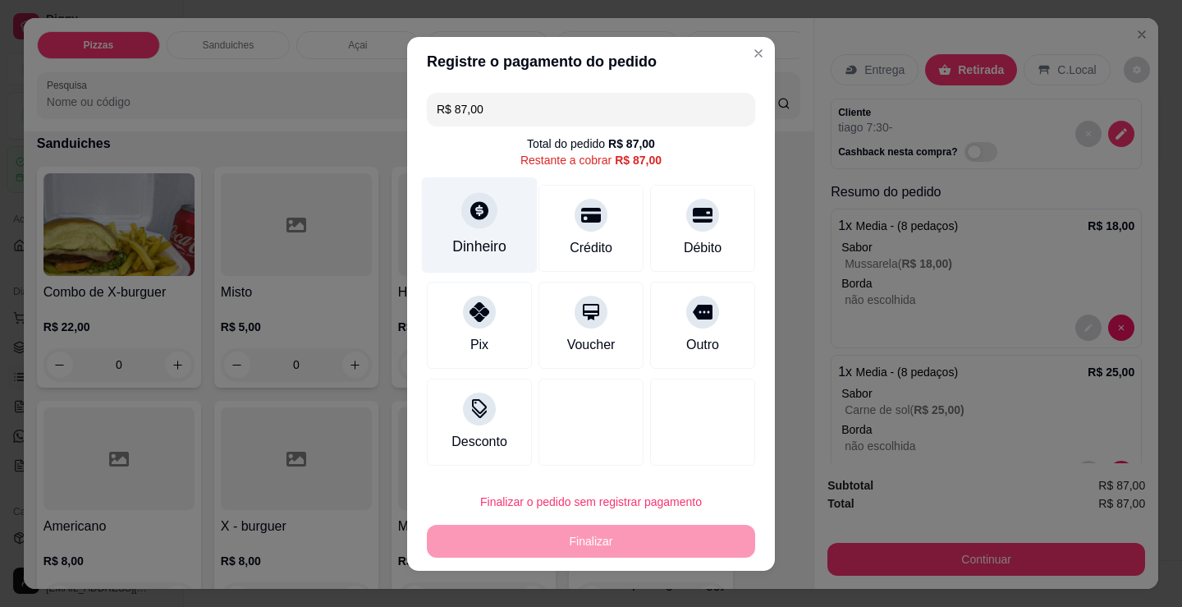
click at [486, 236] on div "Dinheiro" at bounding box center [479, 246] width 54 height 21
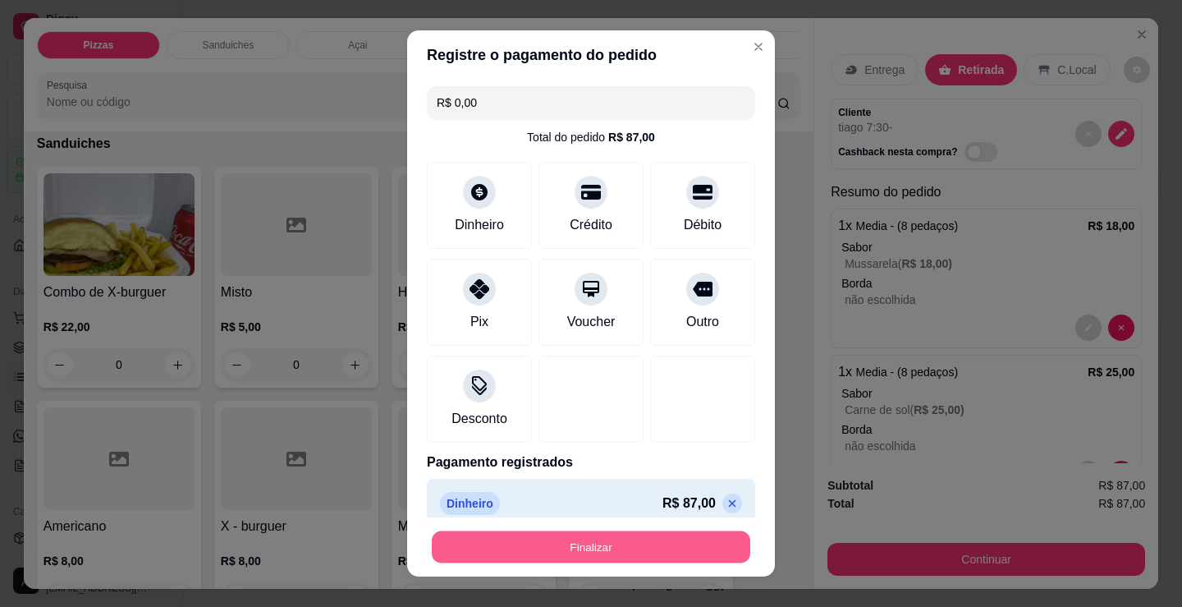
click at [627, 543] on button "Finalizar" at bounding box center [591, 547] width 319 height 32
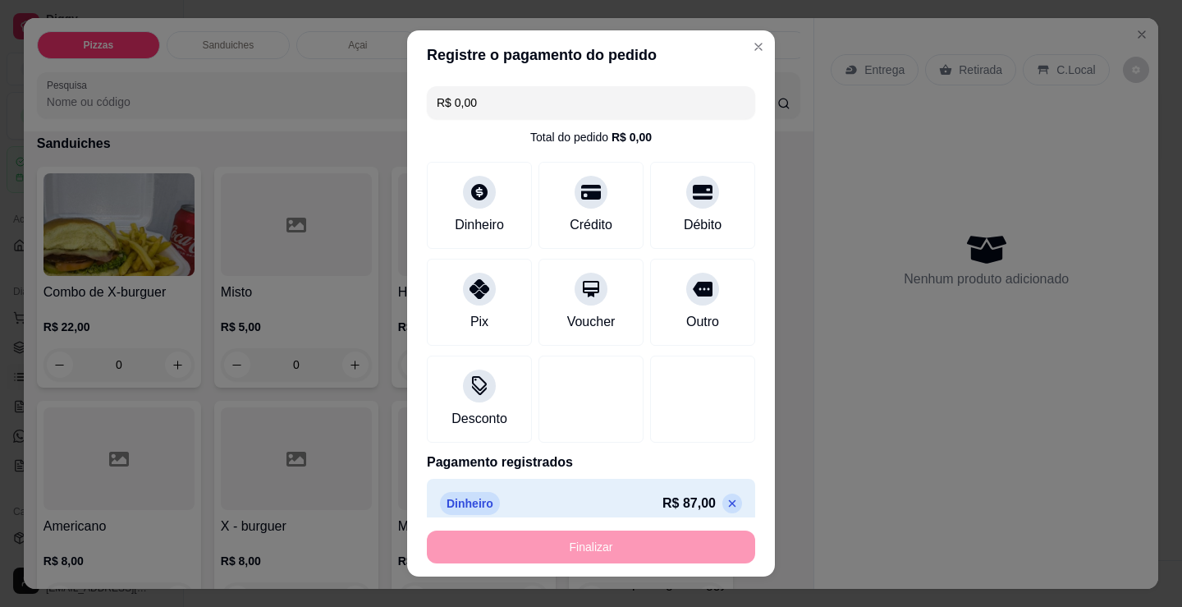
type input "-R$ 87,00"
